Goal: Task Accomplishment & Management: Manage account settings

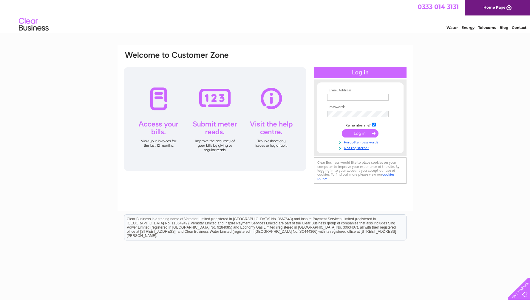
click at [335, 102] on td at bounding box center [359, 98] width 69 height 10
click at [342, 98] on input "text" at bounding box center [357, 97] width 61 height 7
type input "colin@thepodcasthost.com"
click at [362, 133] on input "submit" at bounding box center [360, 133] width 37 height 8
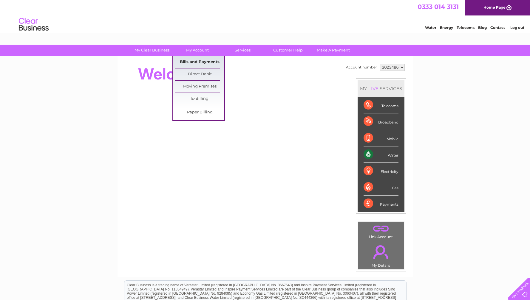
click at [202, 61] on link "Bills and Payments" at bounding box center [199, 62] width 49 height 12
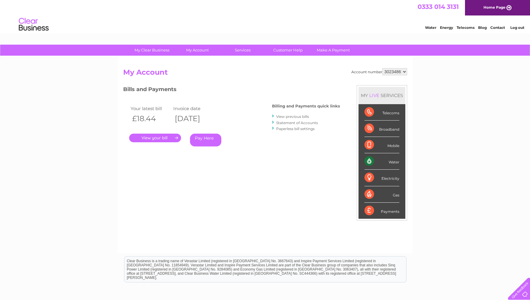
click at [163, 137] on link "." at bounding box center [155, 138] width 52 height 9
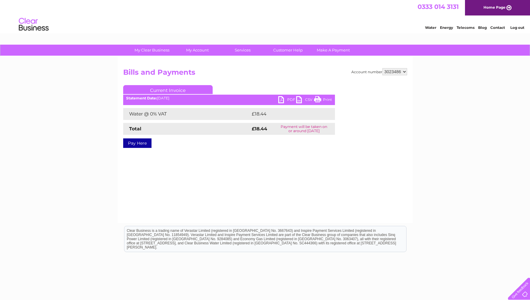
click at [286, 100] on link "PDF" at bounding box center [287, 100] width 18 height 9
